Goal: Task Accomplishment & Management: Use online tool/utility

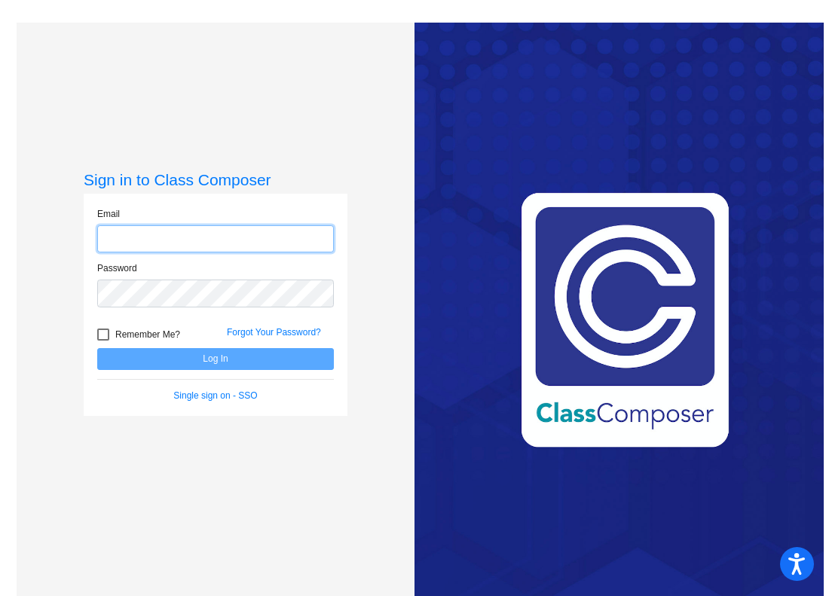
type input "[PERSON_NAME][EMAIL_ADDRESS][PERSON_NAME][DOMAIN_NAME]"
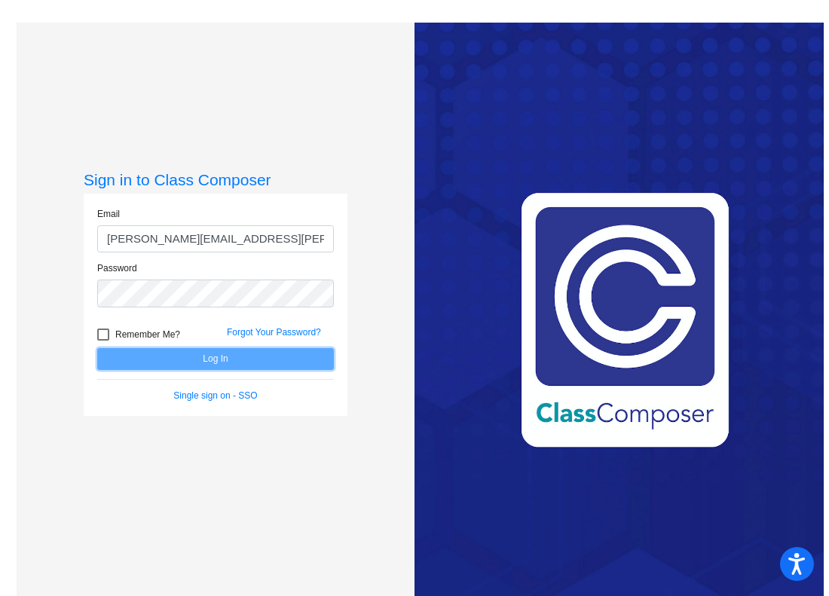
click at [228, 366] on button "Log In" at bounding box center [215, 359] width 237 height 22
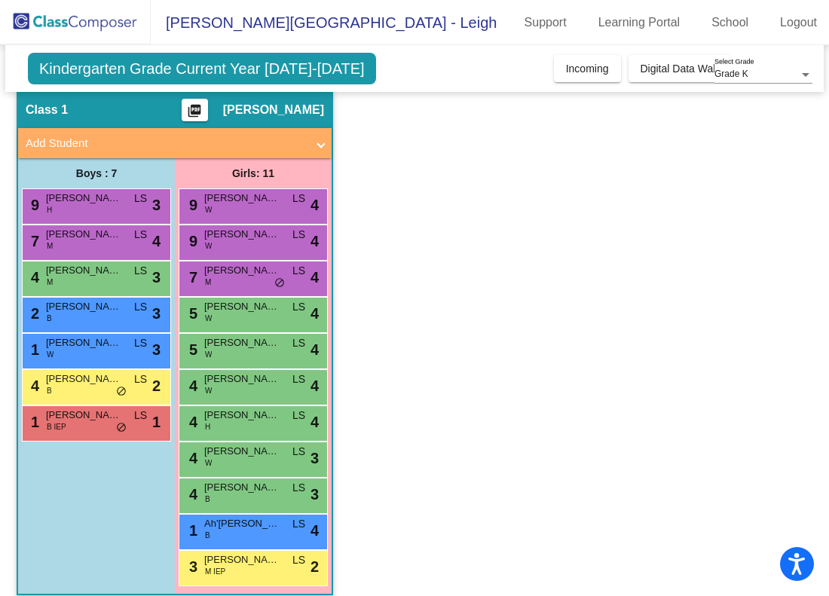
scroll to position [69, 0]
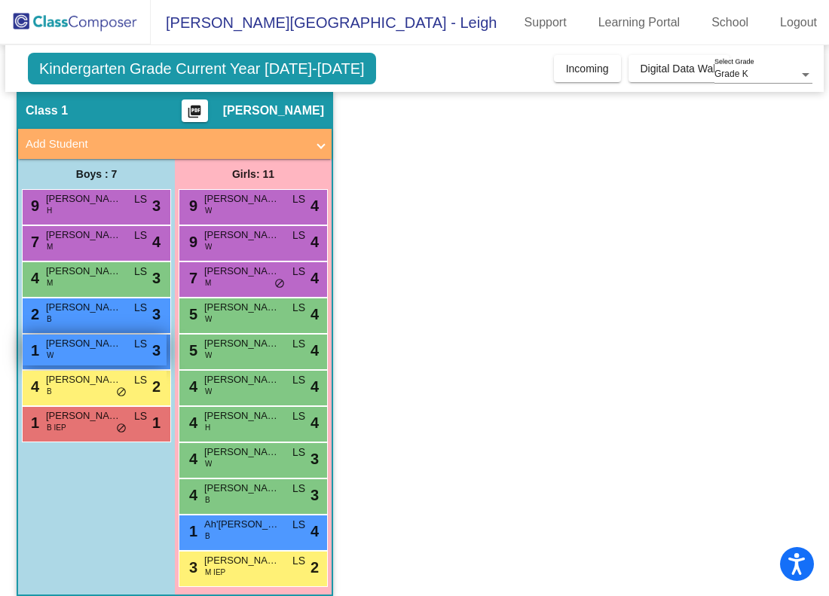
click at [47, 336] on span "[PERSON_NAME]" at bounding box center [83, 343] width 75 height 15
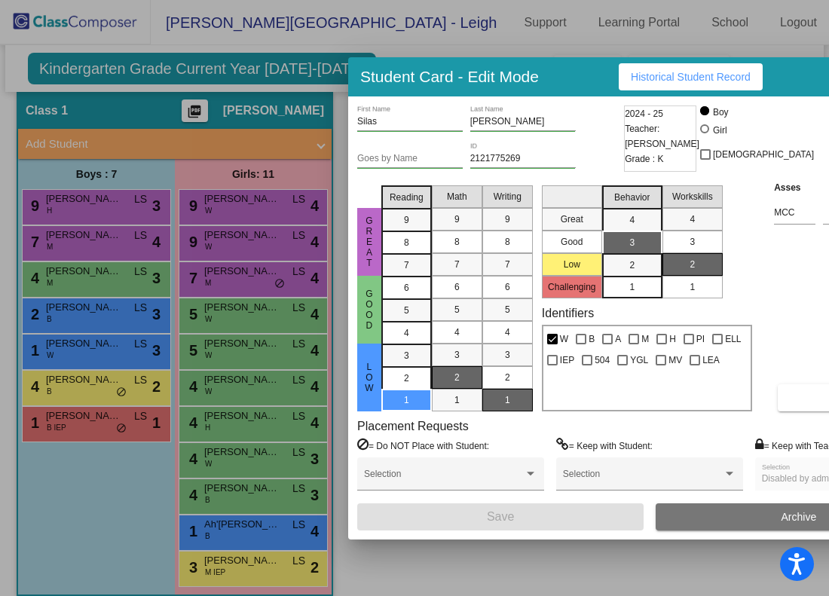
click at [93, 226] on div at bounding box center [414, 298] width 829 height 596
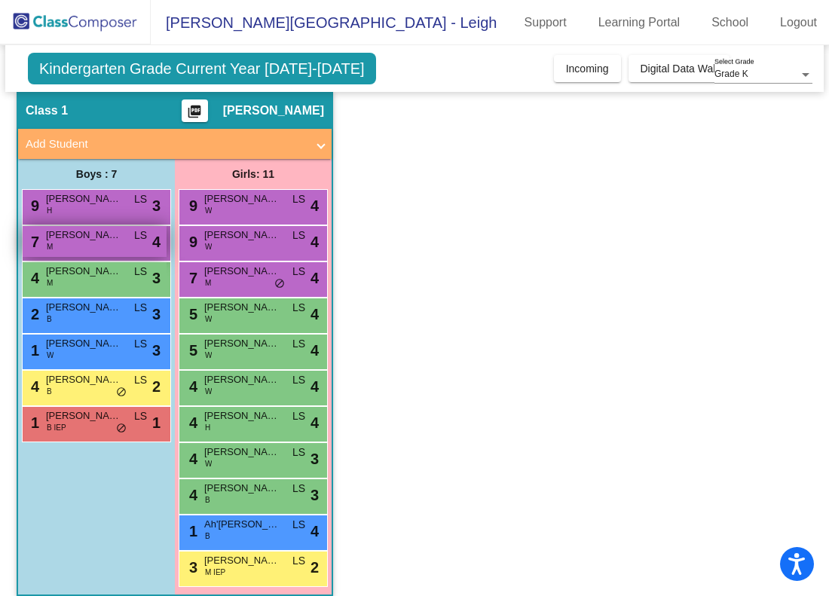
click at [93, 228] on span "[PERSON_NAME]" at bounding box center [83, 235] width 75 height 15
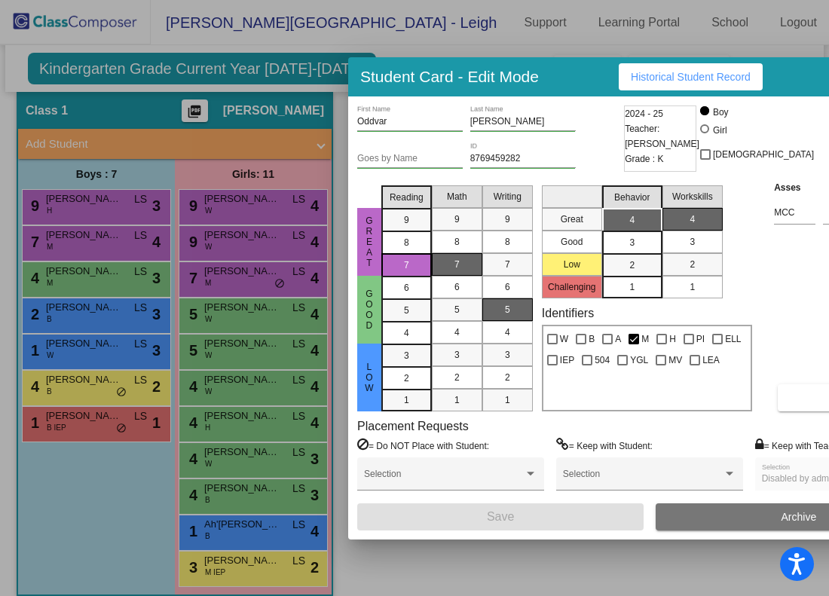
click at [72, 403] on div at bounding box center [414, 298] width 829 height 596
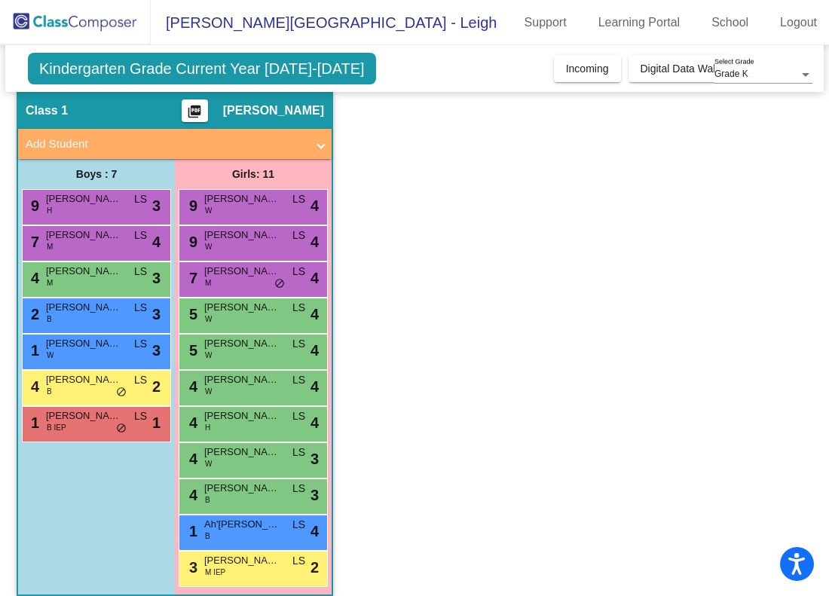
click at [72, 408] on span "[PERSON_NAME]" at bounding box center [83, 415] width 75 height 15
